Goal: Task Accomplishment & Management: Use online tool/utility

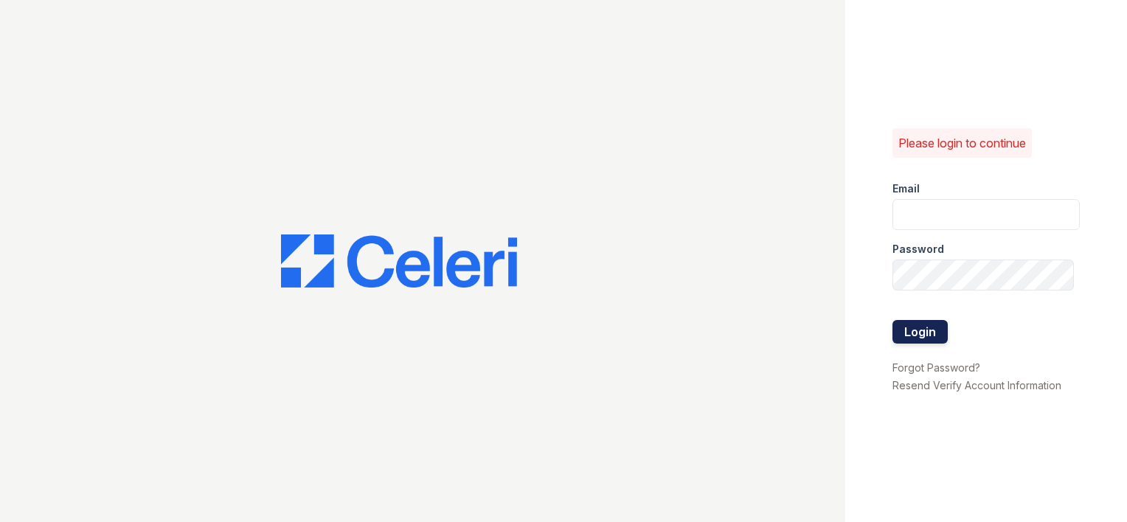
type input "arrivebrentwood@trinity-pm.com"
click at [916, 326] on button "Login" at bounding box center [920, 332] width 55 height 24
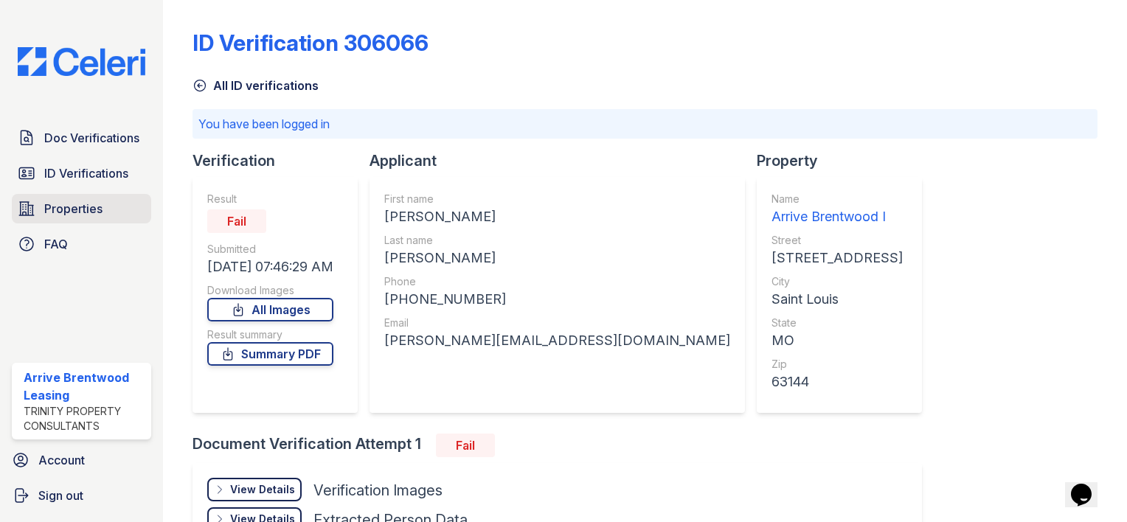
click at [82, 206] on span "Properties" at bounding box center [73, 209] width 58 height 18
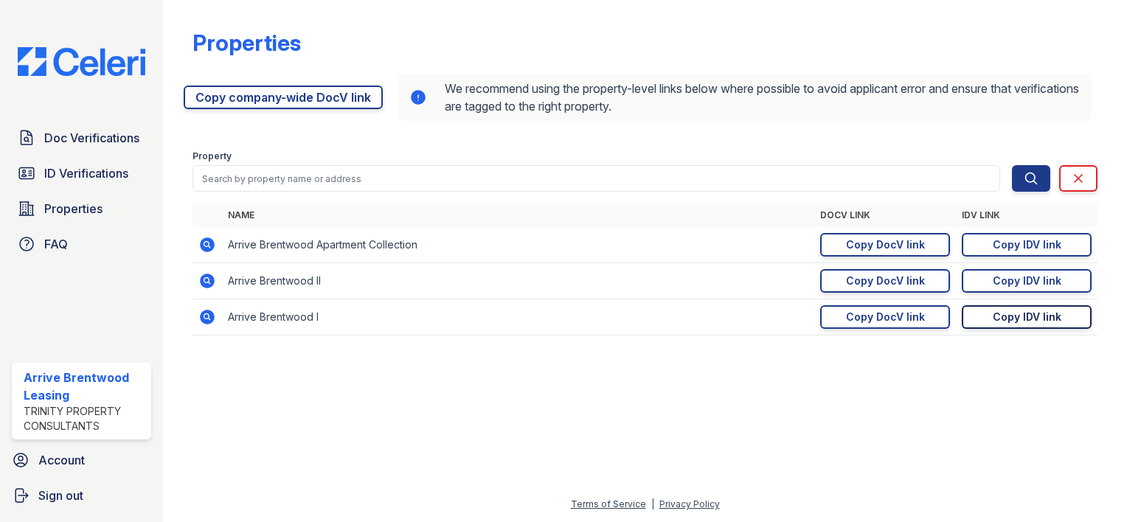
click at [1003, 319] on div "Copy IDV link" at bounding box center [1027, 317] width 69 height 15
click at [91, 142] on span "Doc Verifications" at bounding box center [91, 138] width 95 height 18
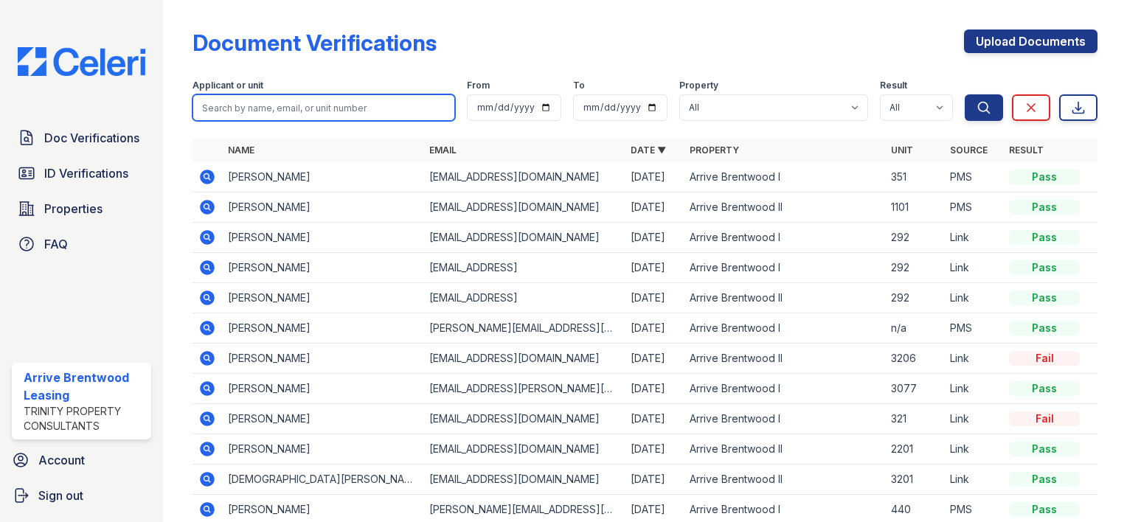
click at [300, 100] on input "search" at bounding box center [324, 107] width 263 height 27
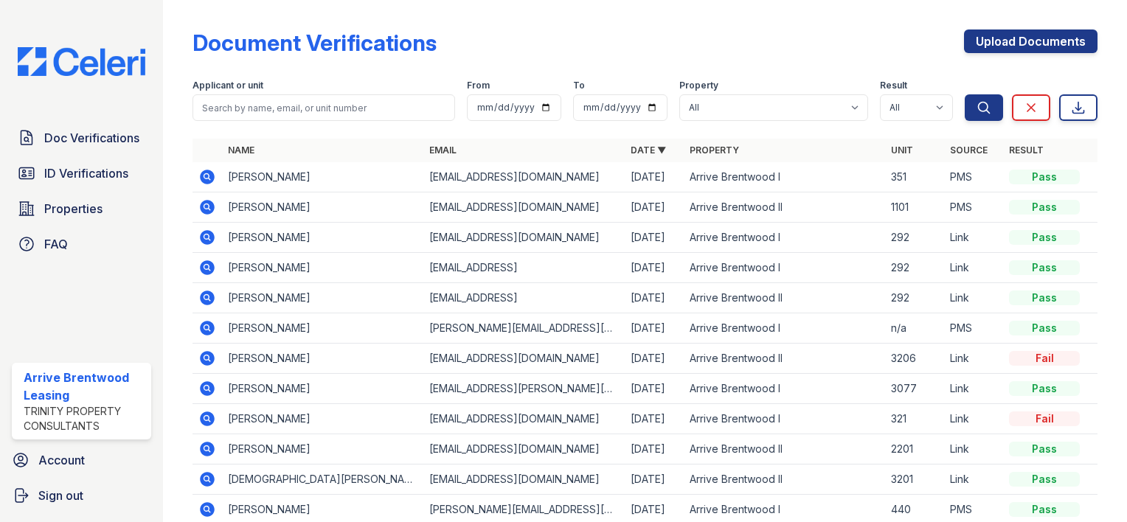
click at [205, 330] on icon at bounding box center [207, 328] width 15 height 15
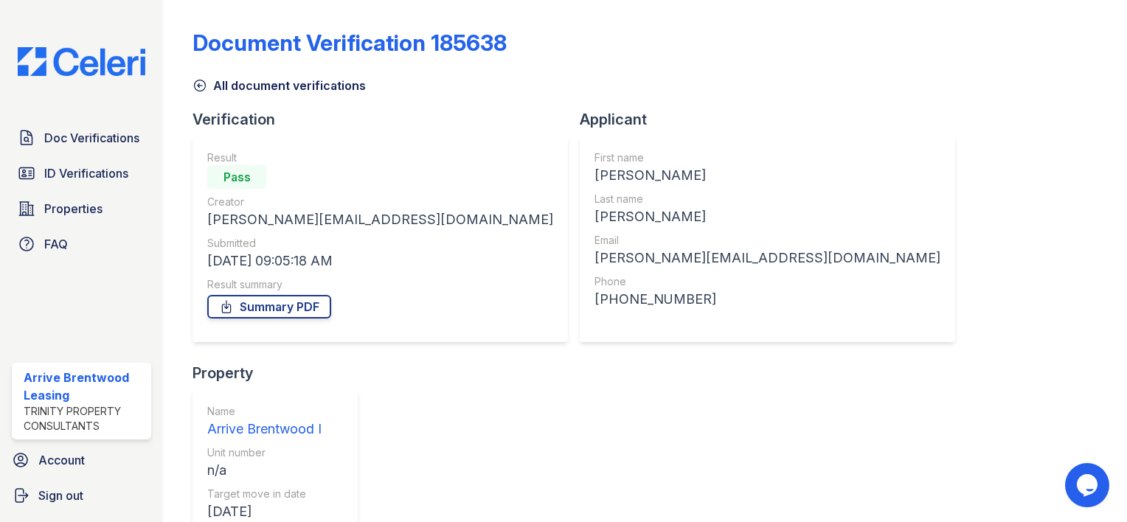
click at [67, 173] on span "ID Verifications" at bounding box center [86, 173] width 84 height 18
